Goal: Task Accomplishment & Management: Manage account settings

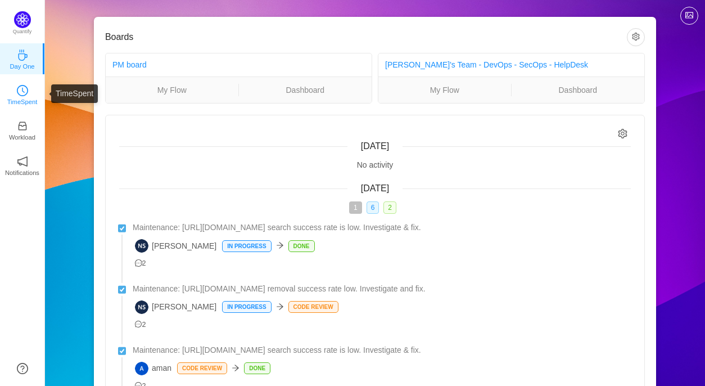
click at [21, 100] on p "TimeSpent" at bounding box center [22, 102] width 30 height 10
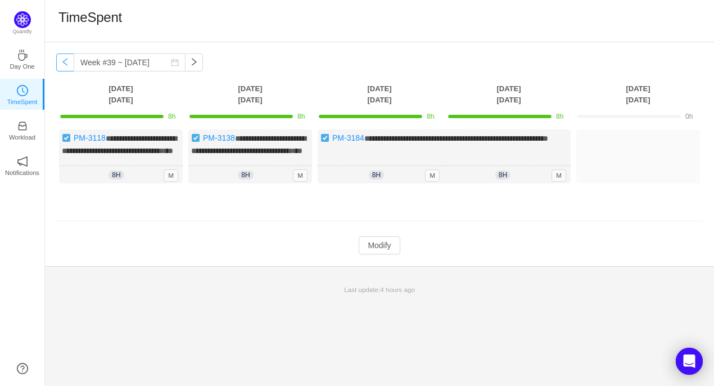
click at [64, 65] on button "button" at bounding box center [65, 62] width 18 height 18
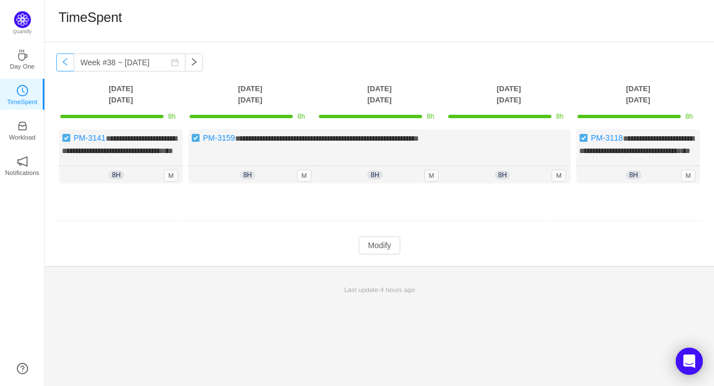
click at [64, 65] on button "button" at bounding box center [65, 62] width 18 height 18
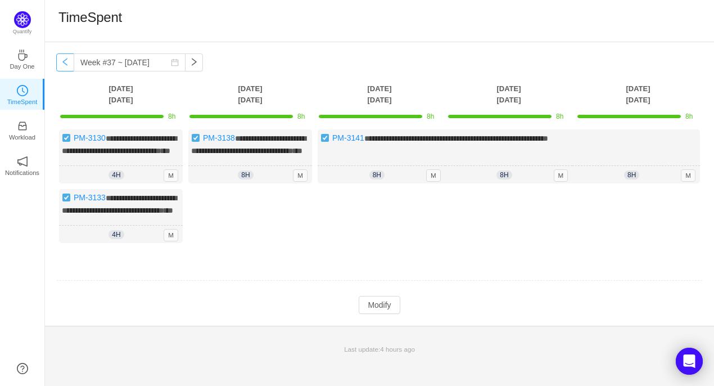
click at [64, 65] on button "button" at bounding box center [65, 62] width 18 height 18
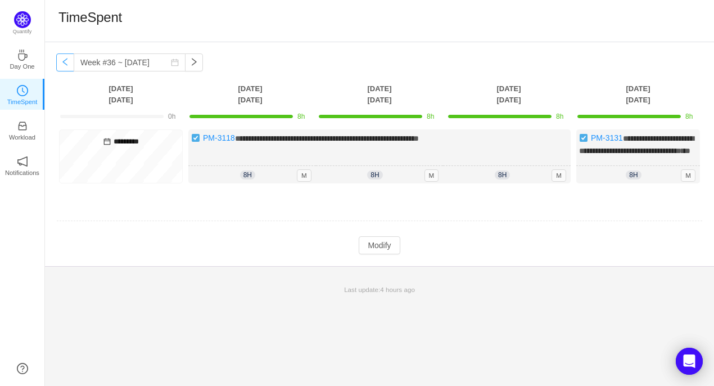
click at [64, 65] on button "button" at bounding box center [65, 62] width 18 height 18
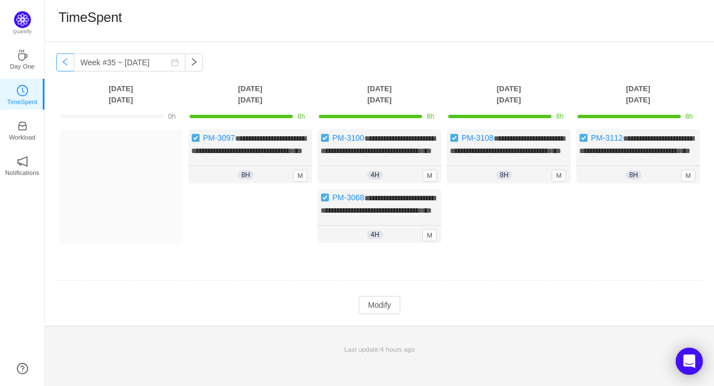
click at [64, 65] on button "button" at bounding box center [65, 62] width 18 height 18
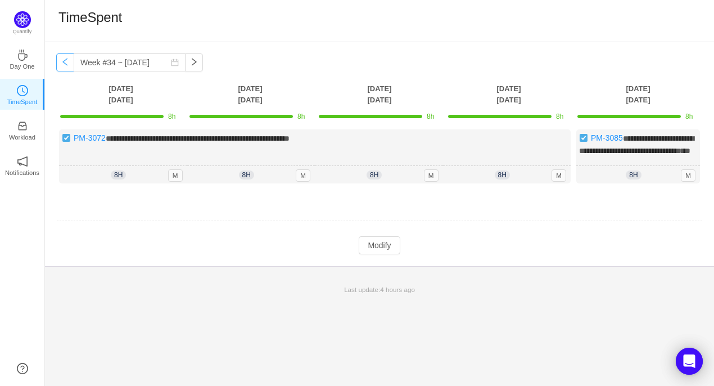
click at [64, 65] on button "button" at bounding box center [65, 62] width 18 height 18
type input "Week #33 ~ Aug 11"
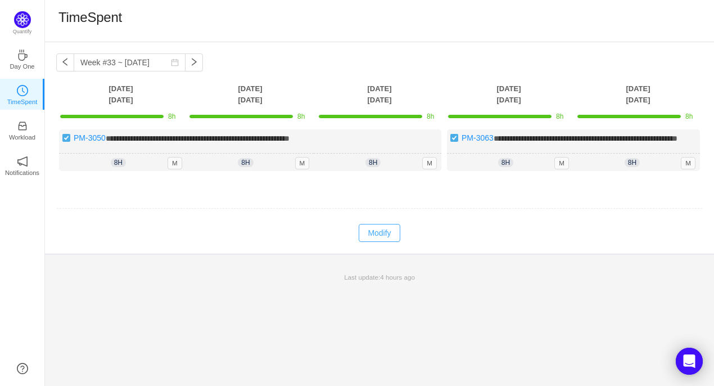
click at [365, 242] on button "Modify" at bounding box center [379, 233] width 41 height 18
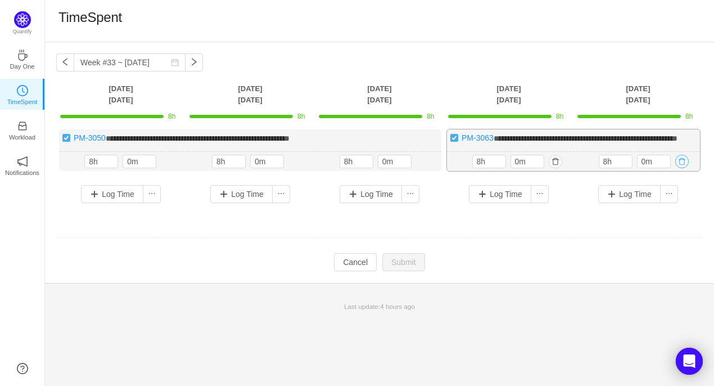
click at [684, 168] on button "button" at bounding box center [681, 161] width 13 height 13
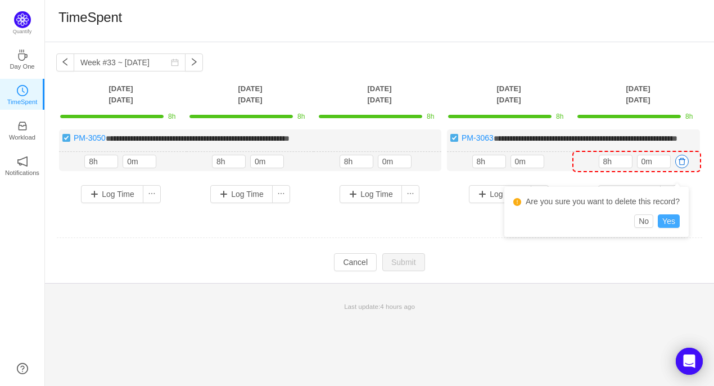
click at [671, 223] on button "Yes" at bounding box center [669, 220] width 22 height 13
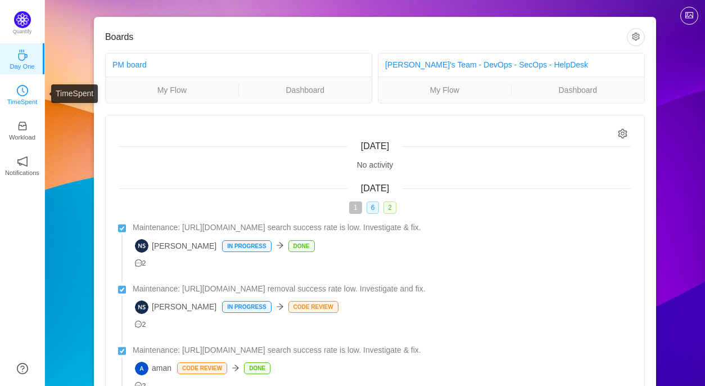
click at [28, 100] on p "TimeSpent" at bounding box center [22, 102] width 30 height 10
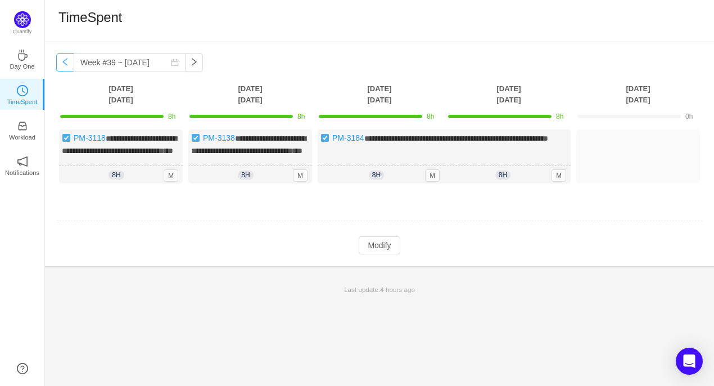
click at [63, 62] on button "button" at bounding box center [65, 62] width 18 height 18
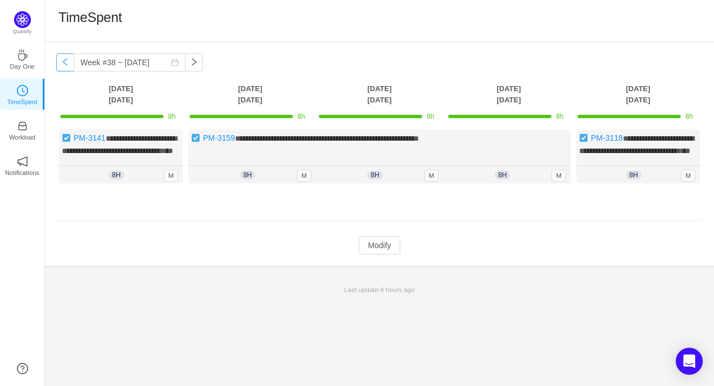
click at [63, 62] on button "button" at bounding box center [65, 62] width 18 height 18
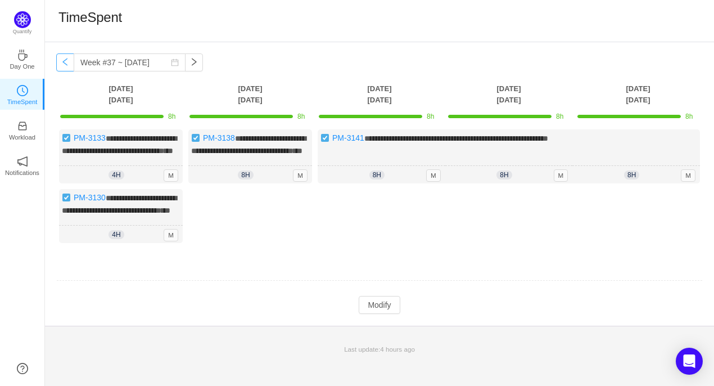
click at [63, 62] on button "button" at bounding box center [65, 62] width 18 height 18
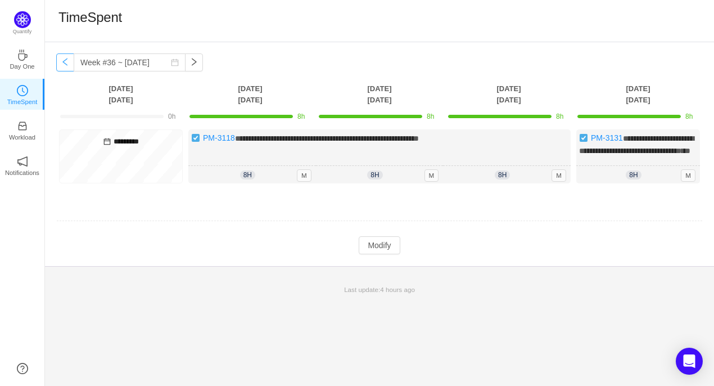
click at [63, 62] on button "button" at bounding box center [65, 62] width 18 height 18
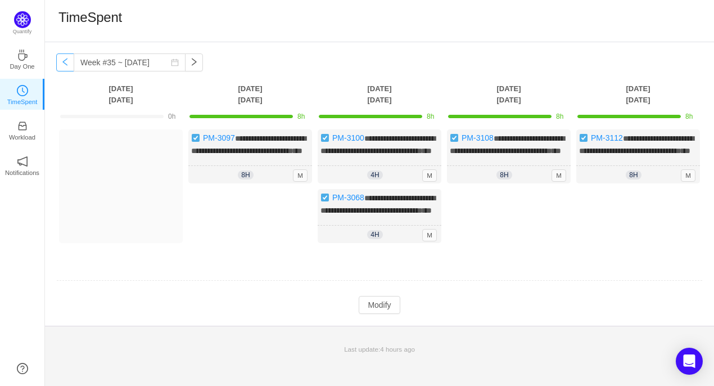
click at [63, 62] on button "button" at bounding box center [65, 62] width 18 height 18
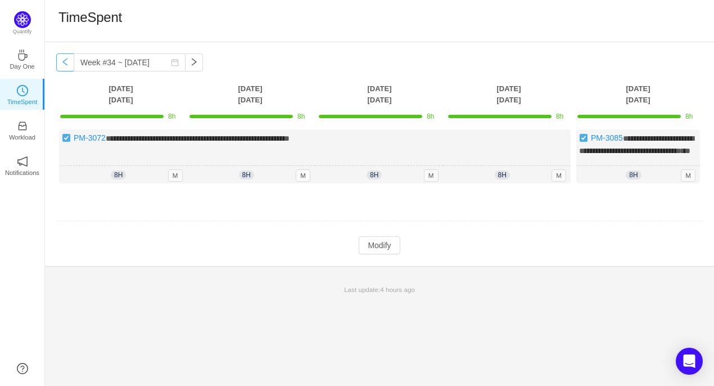
click at [63, 62] on button "button" at bounding box center [65, 62] width 18 height 18
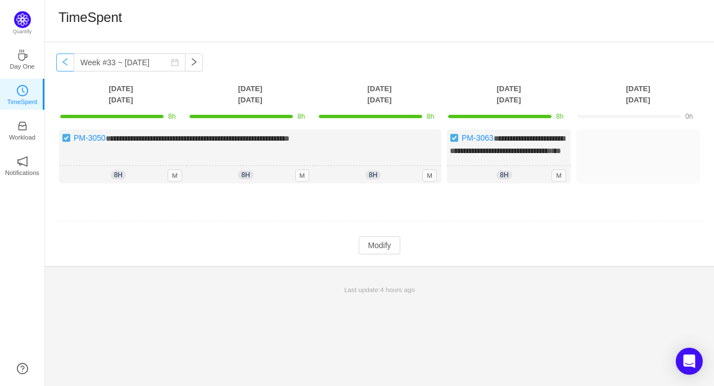
click at [63, 62] on button "button" at bounding box center [65, 62] width 18 height 18
type input "Week #32 ~ Aug 04"
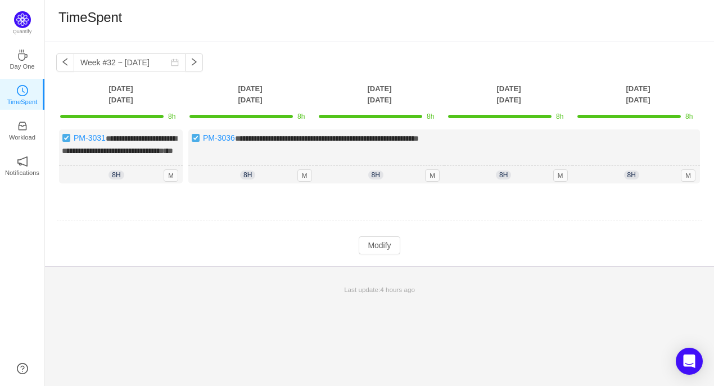
click at [639, 20] on div "TimeSpent" at bounding box center [379, 21] width 642 height 24
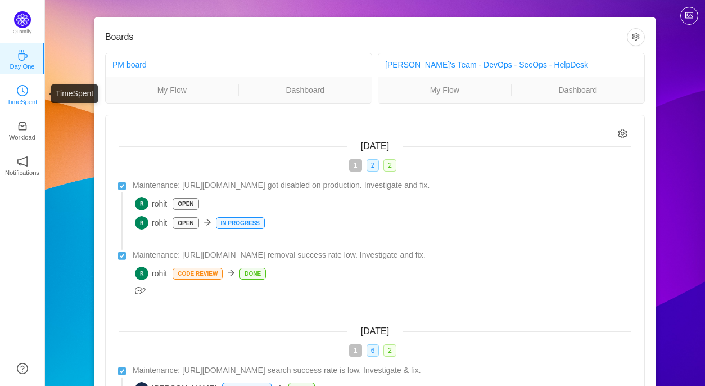
click at [19, 100] on p "TimeSpent" at bounding box center [22, 102] width 30 height 10
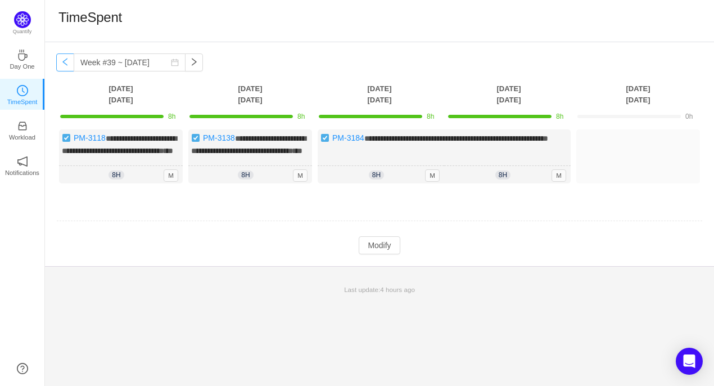
click at [65, 66] on button "button" at bounding box center [65, 62] width 18 height 18
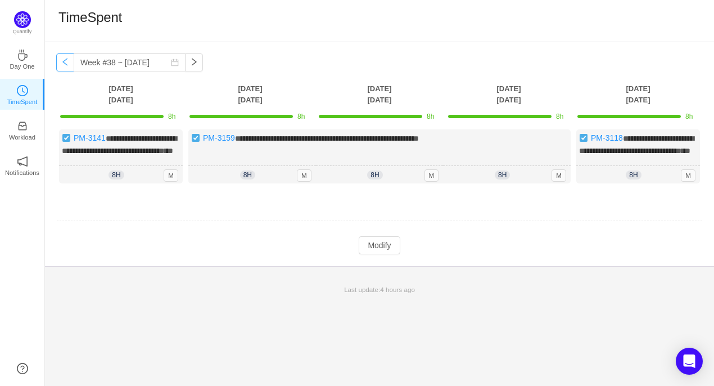
click at [65, 66] on button "button" at bounding box center [65, 62] width 18 height 18
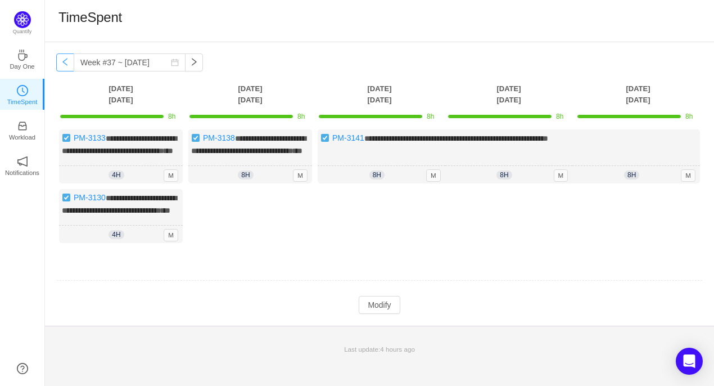
click at [65, 66] on button "button" at bounding box center [65, 62] width 18 height 18
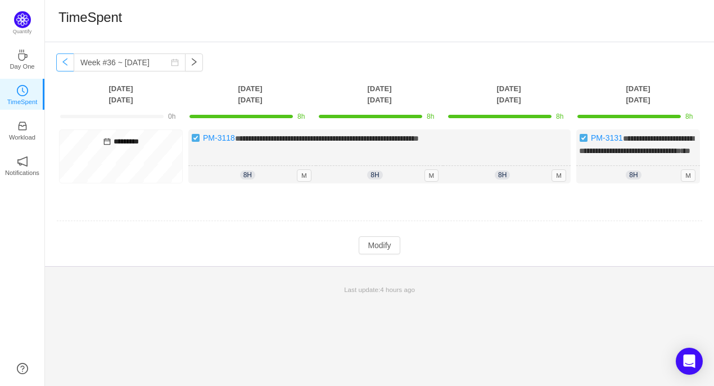
click at [65, 66] on button "button" at bounding box center [65, 62] width 18 height 18
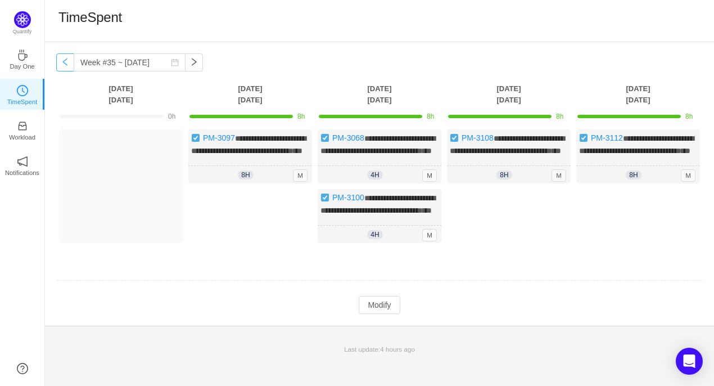
click at [65, 66] on button "button" at bounding box center [65, 62] width 18 height 18
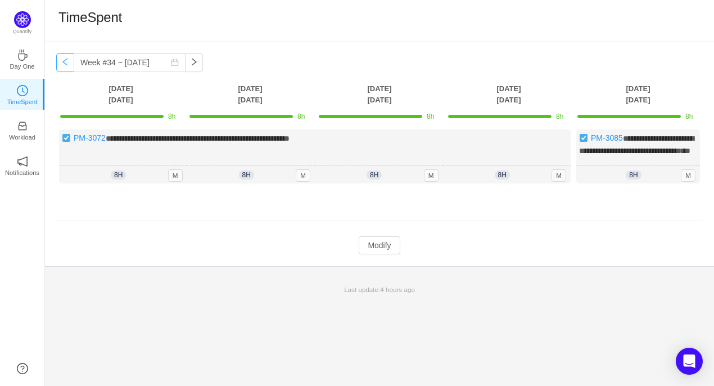
click at [65, 66] on button "button" at bounding box center [65, 62] width 18 height 18
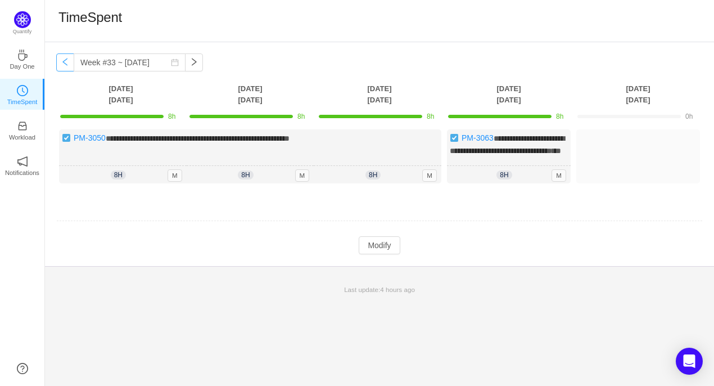
click at [65, 66] on button "button" at bounding box center [65, 62] width 18 height 18
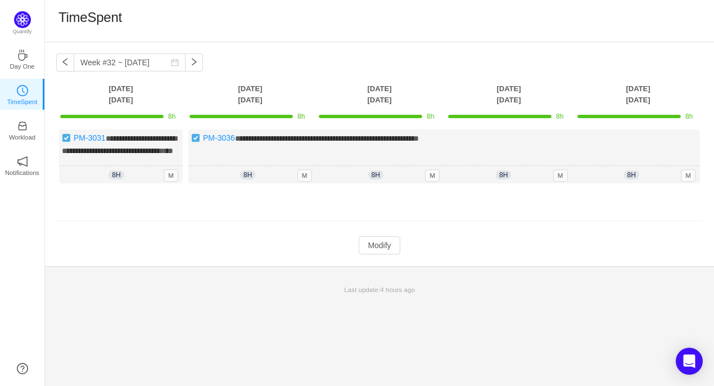
click at [649, 23] on div "TimeSpent" at bounding box center [379, 21] width 642 height 24
click at [187, 65] on button "button" at bounding box center [194, 62] width 18 height 18
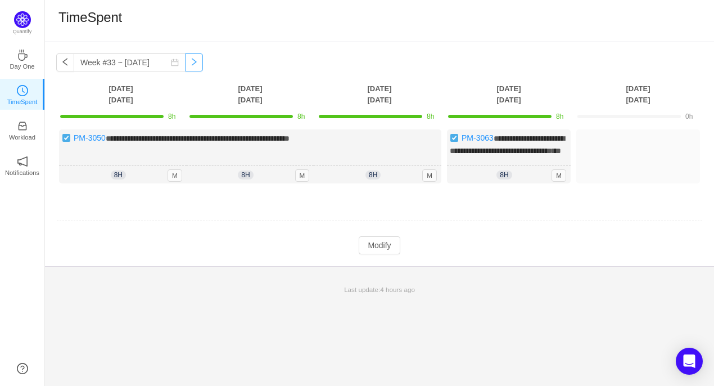
click at [187, 65] on button "button" at bounding box center [194, 62] width 18 height 18
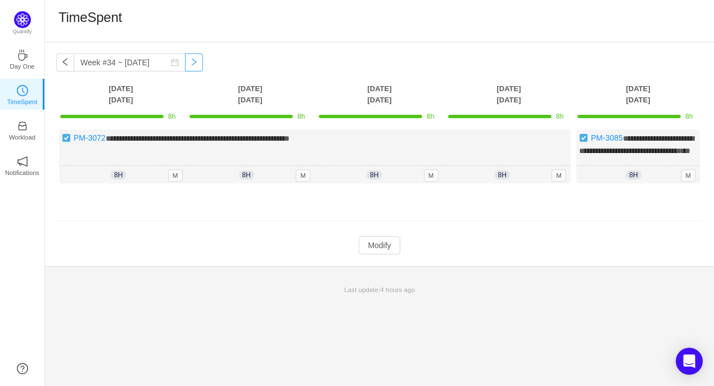
click at [187, 65] on button "button" at bounding box center [194, 62] width 18 height 18
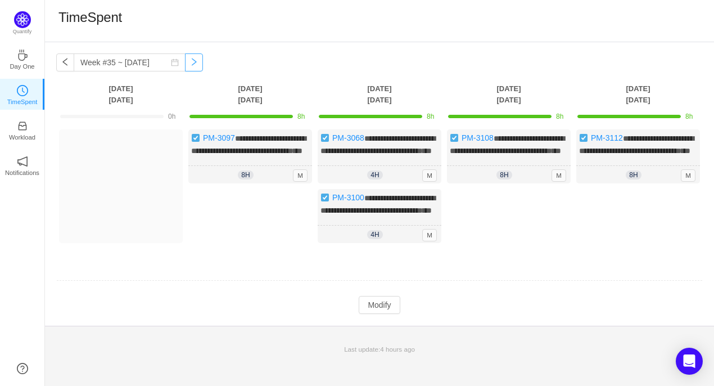
click at [187, 65] on button "button" at bounding box center [194, 62] width 18 height 18
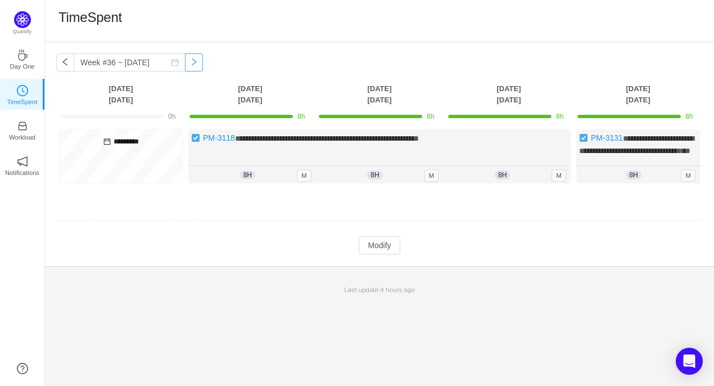
click at [187, 65] on button "button" at bounding box center [194, 62] width 18 height 18
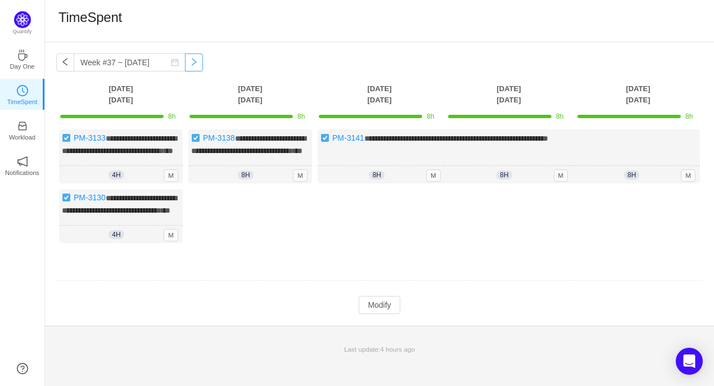
click at [187, 65] on button "button" at bounding box center [194, 62] width 18 height 18
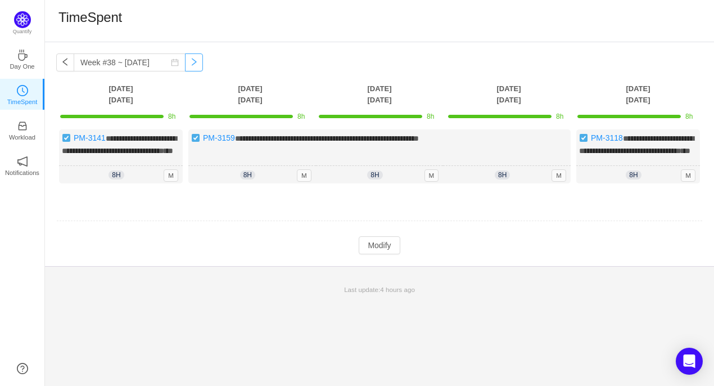
click at [187, 65] on button "button" at bounding box center [194, 62] width 18 height 18
type input "Week #39 ~ Sep 22"
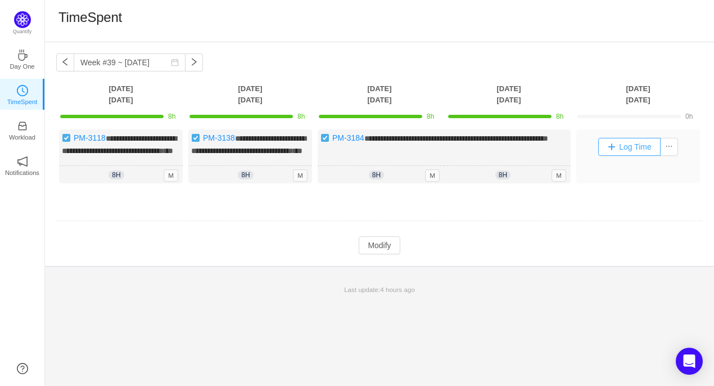
click at [634, 150] on button "Log Time" at bounding box center [629, 147] width 62 height 18
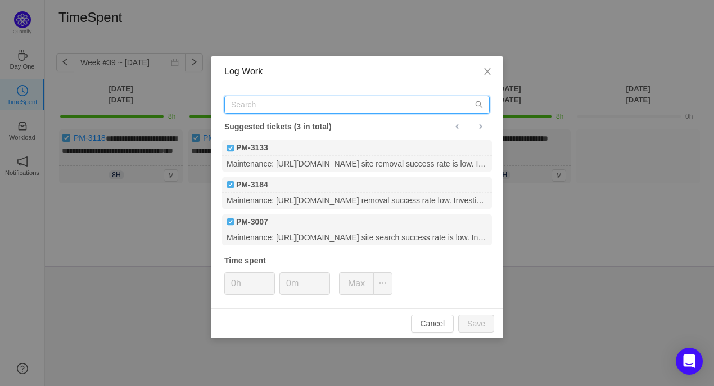
click at [299, 109] on input "text" at bounding box center [356, 105] width 265 height 18
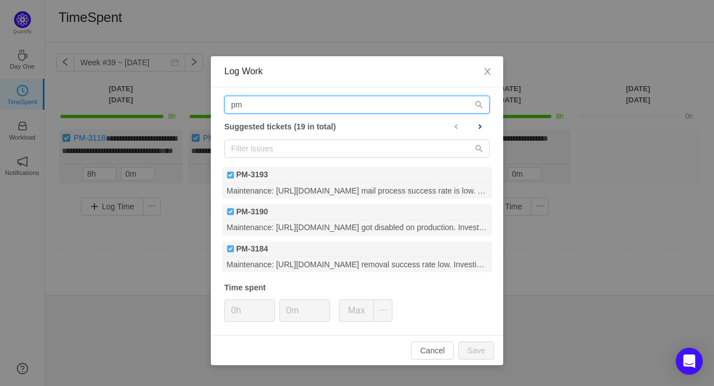
type input "p"
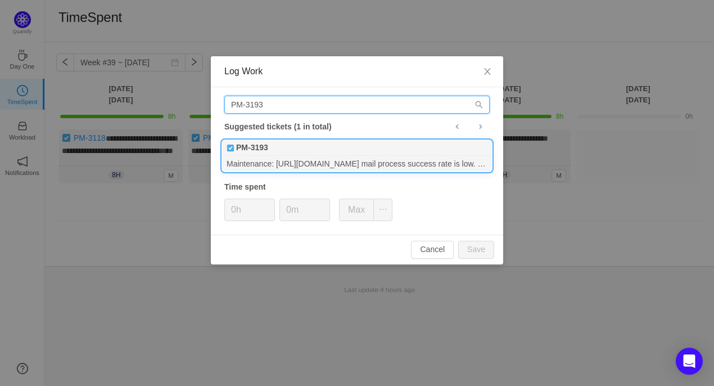
type input "PM-3193"
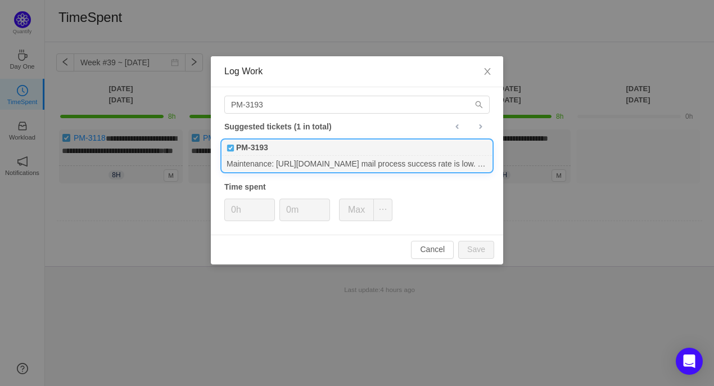
click at [266, 155] on div "PM-3193" at bounding box center [357, 148] width 270 height 16
click at [234, 211] on input "0h" at bounding box center [249, 209] width 49 height 21
click at [478, 250] on button "Save" at bounding box center [476, 250] width 36 height 18
type input "0h"
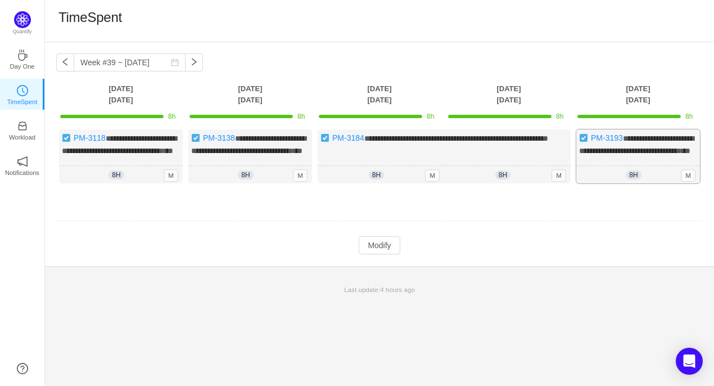
click at [642, 148] on span "**********" at bounding box center [636, 144] width 115 height 20
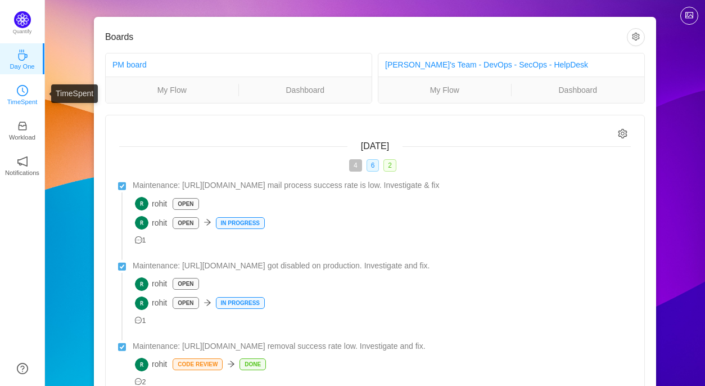
click at [24, 100] on p "TimeSpent" at bounding box center [22, 102] width 30 height 10
